Goal: Information Seeking & Learning: Learn about a topic

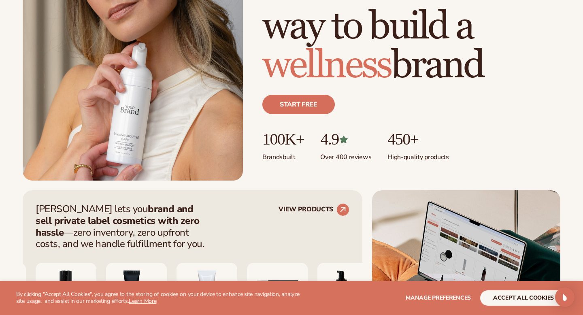
scroll to position [147, 0]
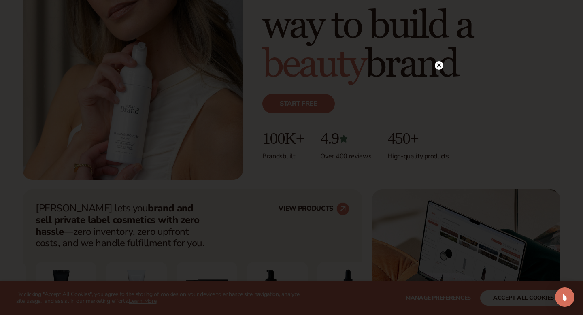
click at [442, 67] on circle at bounding box center [439, 65] width 9 height 9
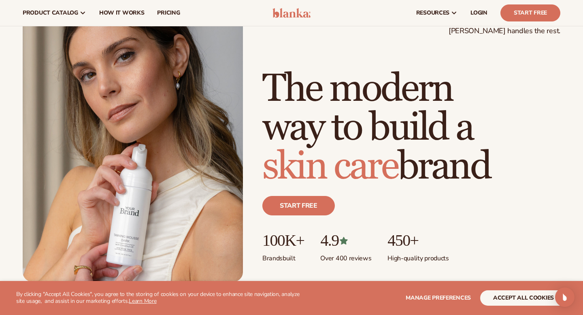
scroll to position [0, 0]
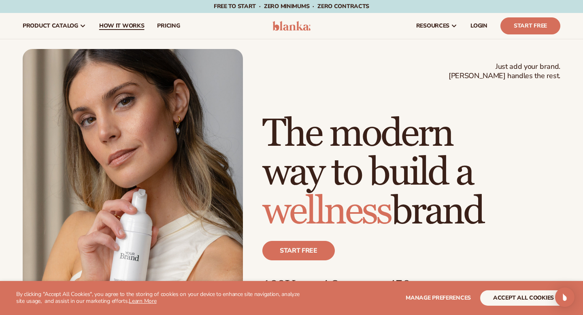
click at [115, 27] on span "How It Works" at bounding box center [121, 26] width 45 height 6
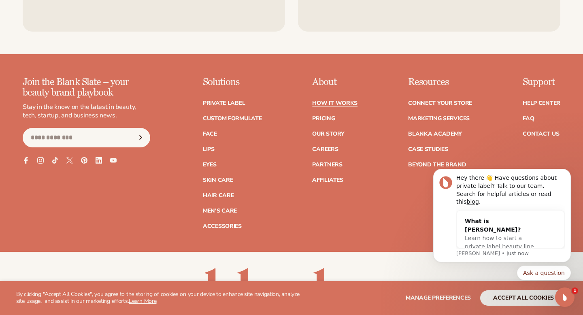
scroll to position [1784, 0]
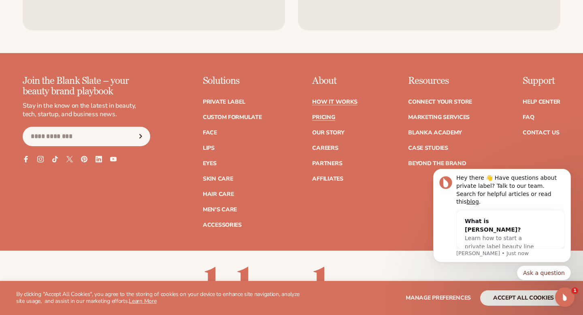
click at [325, 115] on link "Pricing" at bounding box center [323, 118] width 23 height 6
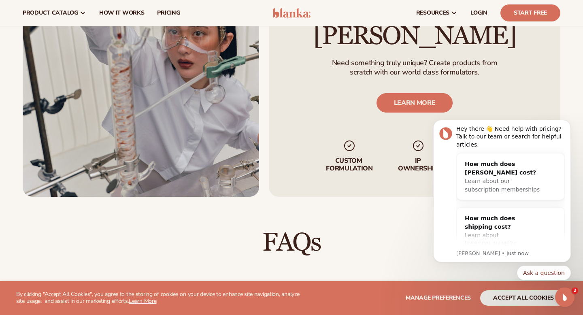
scroll to position [949, 0]
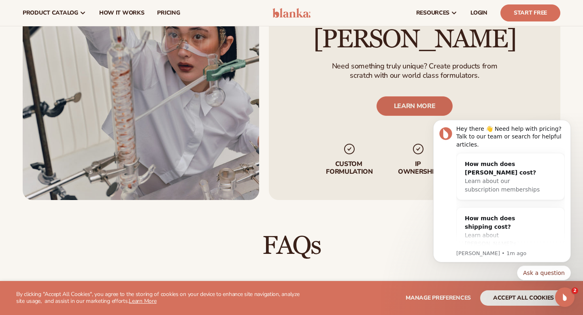
click at [421, 97] on link "LEARN MORE" at bounding box center [415, 106] width 77 height 19
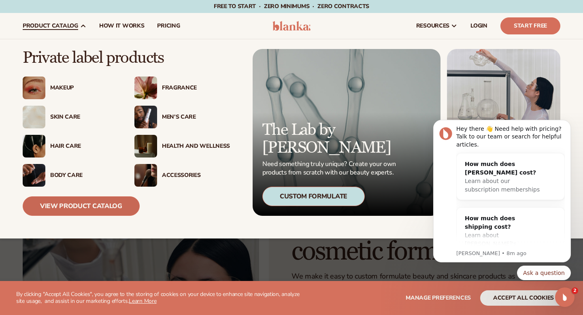
click at [112, 210] on link "View Product Catalog" at bounding box center [81, 206] width 117 height 19
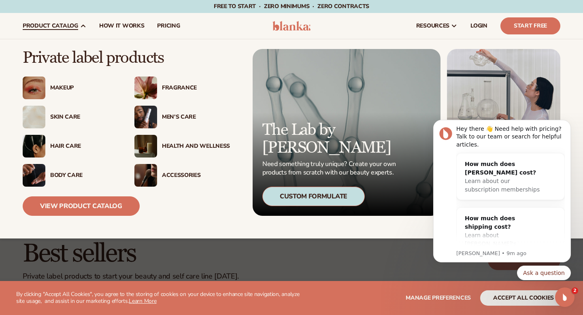
scroll to position [4, 0]
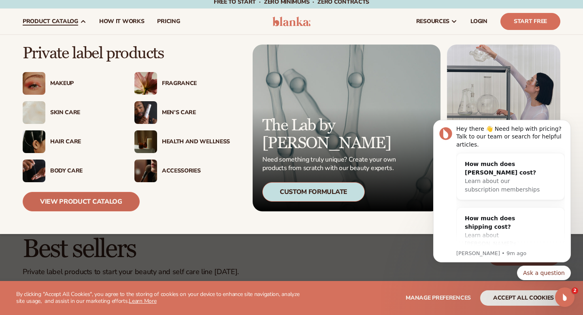
click at [67, 202] on link "View Product Catalog" at bounding box center [81, 201] width 117 height 19
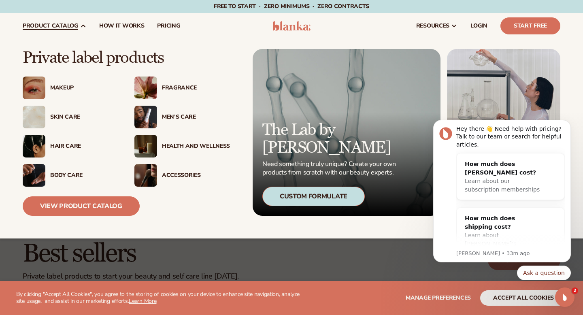
click at [53, 89] on div "Makeup" at bounding box center [84, 88] width 68 height 7
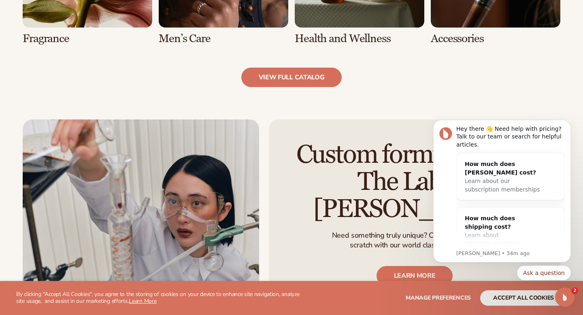
scroll to position [891, 0]
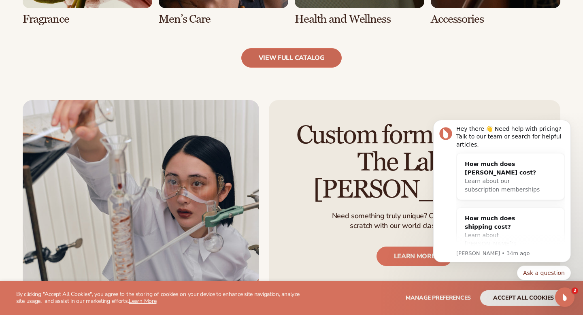
click at [266, 64] on link "view full catalog" at bounding box center [291, 57] width 101 height 19
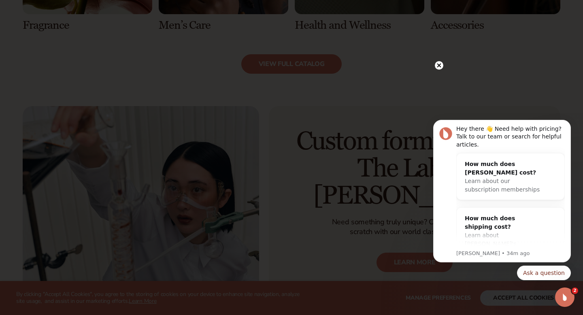
scroll to position [886, 0]
drag, startPoint x: 285, startPoint y: 292, endPoint x: 292, endPoint y: 284, distance: 9.8
click at [286, 292] on div at bounding box center [291, 157] width 583 height 315
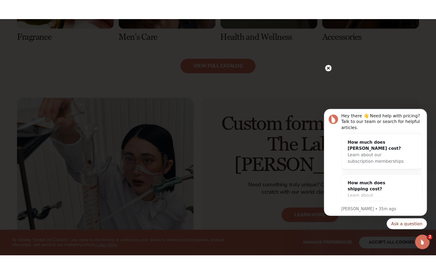
scroll to position [871, 0]
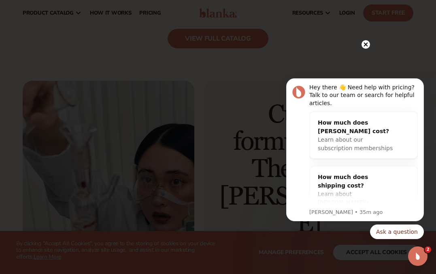
click at [421, 82] on icon "Dismiss notification" at bounding box center [422, 81] width 4 height 4
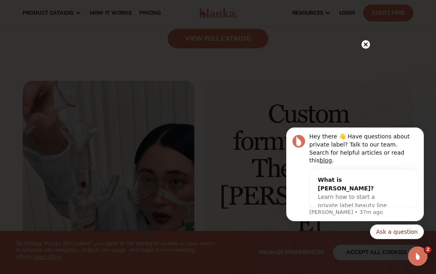
click at [366, 44] on circle at bounding box center [366, 44] width 9 height 9
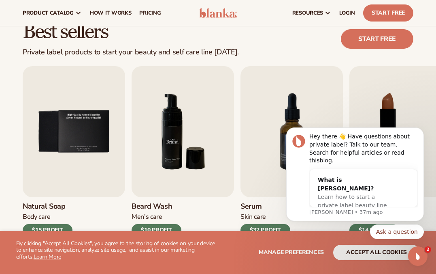
scroll to position [208, 0]
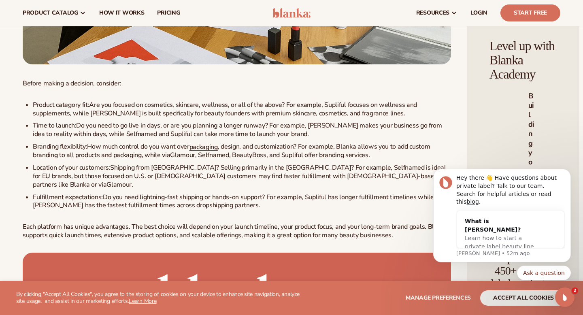
scroll to position [2586, 0]
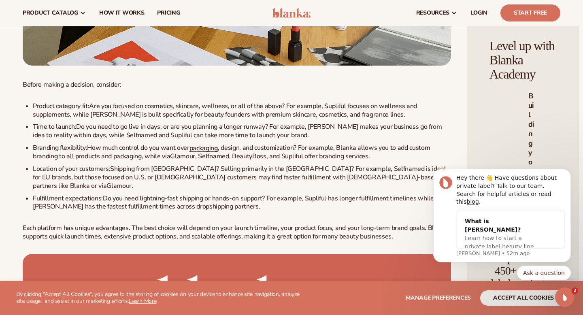
click at [168, 254] on img at bounding box center [237, 312] width 429 height 116
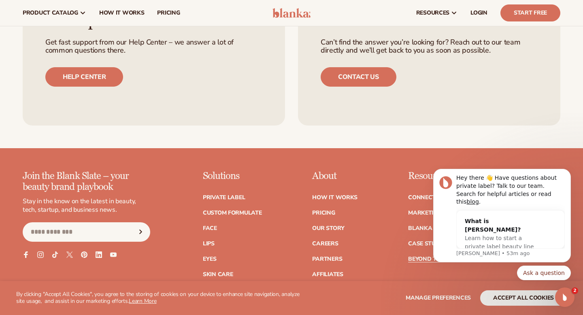
scroll to position [3563, 0]
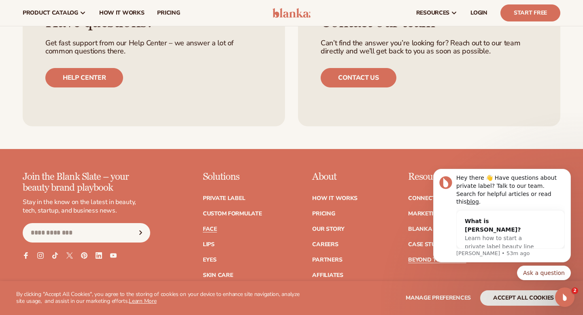
click at [214, 227] on link "Face" at bounding box center [210, 230] width 14 height 6
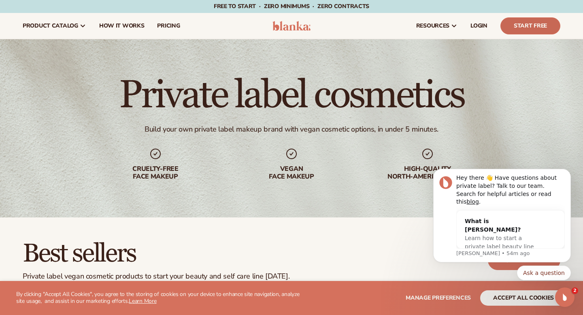
click at [521, 26] on link "Start Free" at bounding box center [531, 25] width 60 height 17
